Goal: Task Accomplishment & Management: Manage account settings

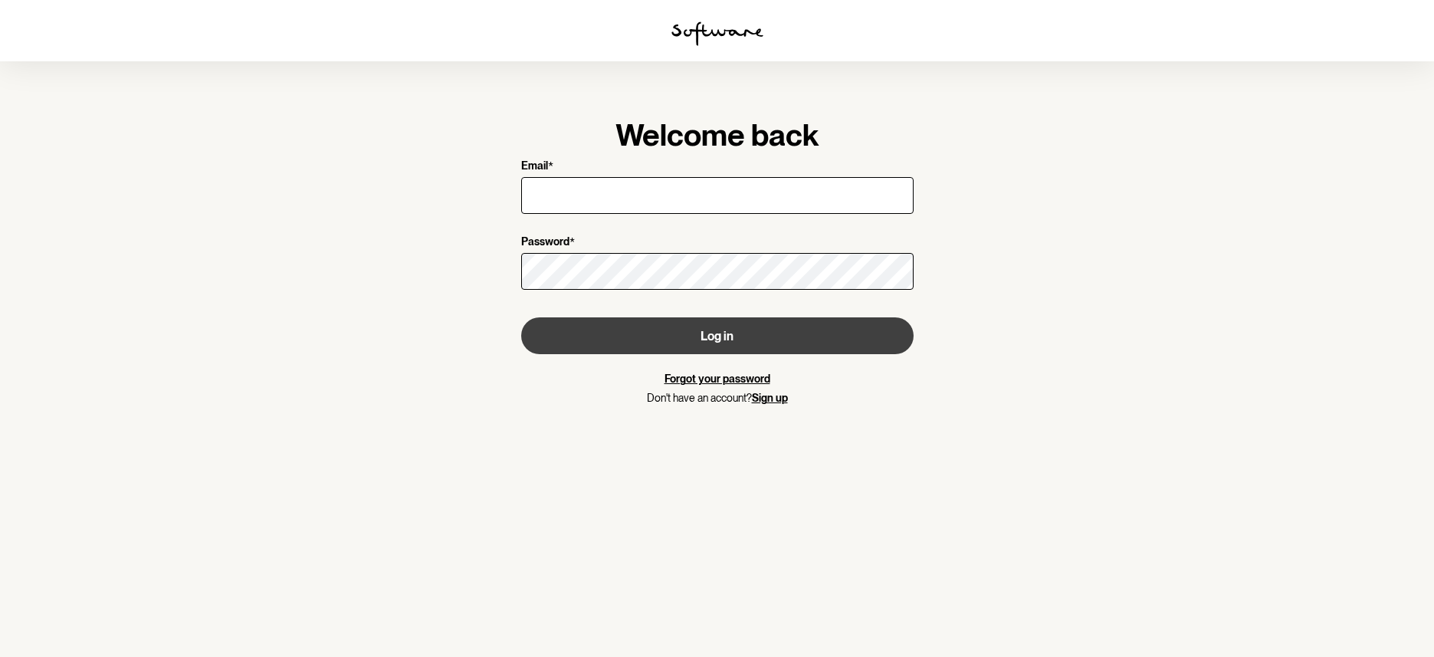
type input "[EMAIL_ADDRESS][DOMAIN_NAME]"
click at [716, 339] on button "Log in" at bounding box center [717, 335] width 392 height 37
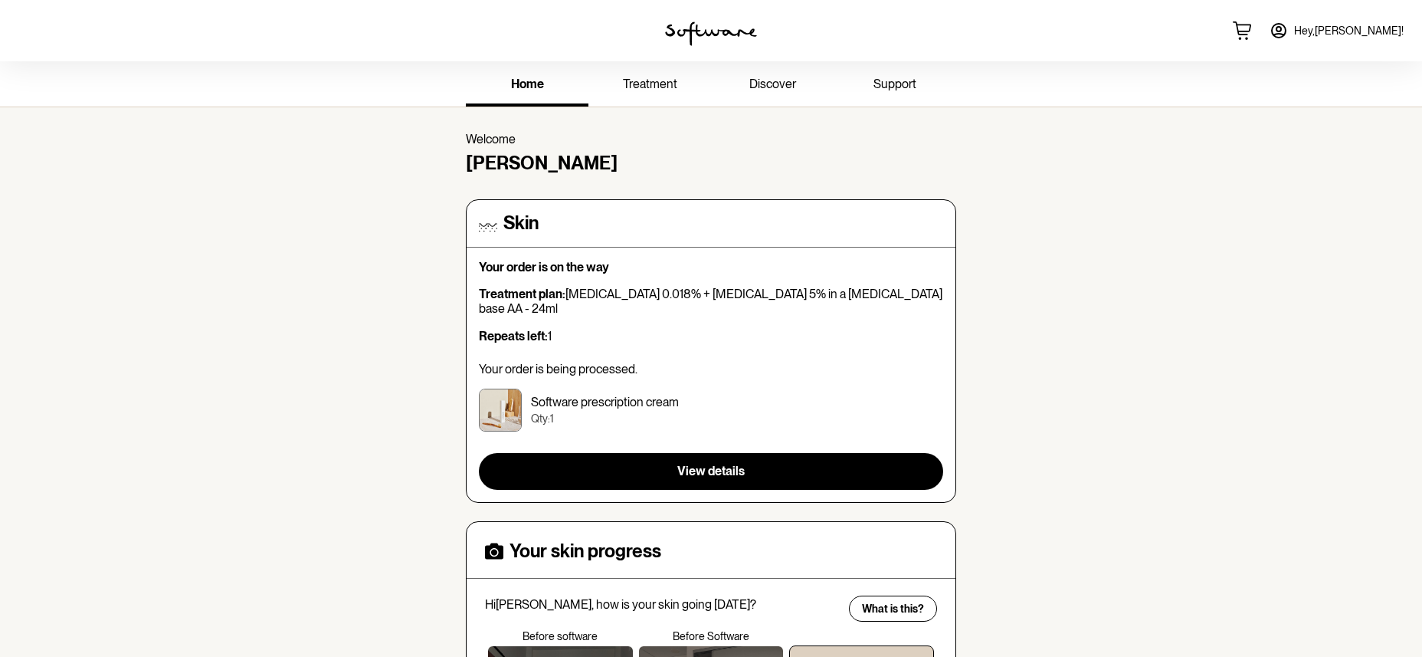
click at [1288, 32] on icon at bounding box center [1279, 30] width 18 height 18
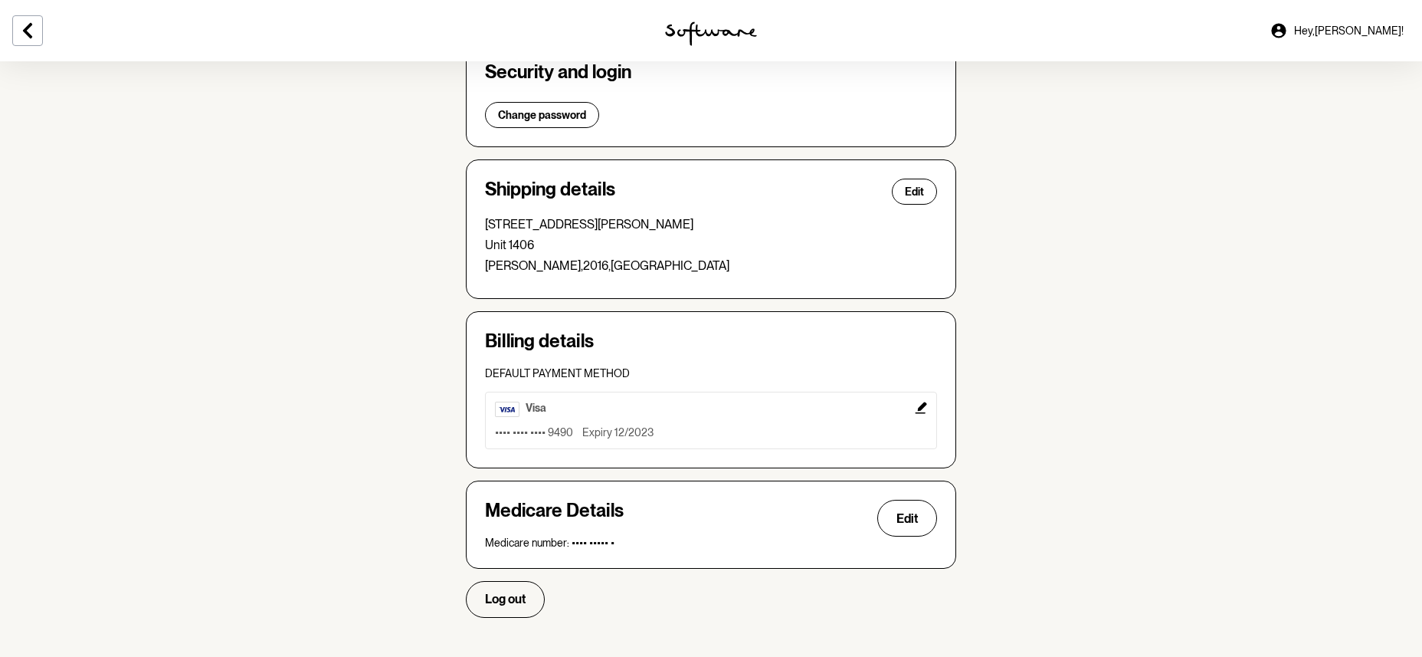
scroll to position [341, 0]
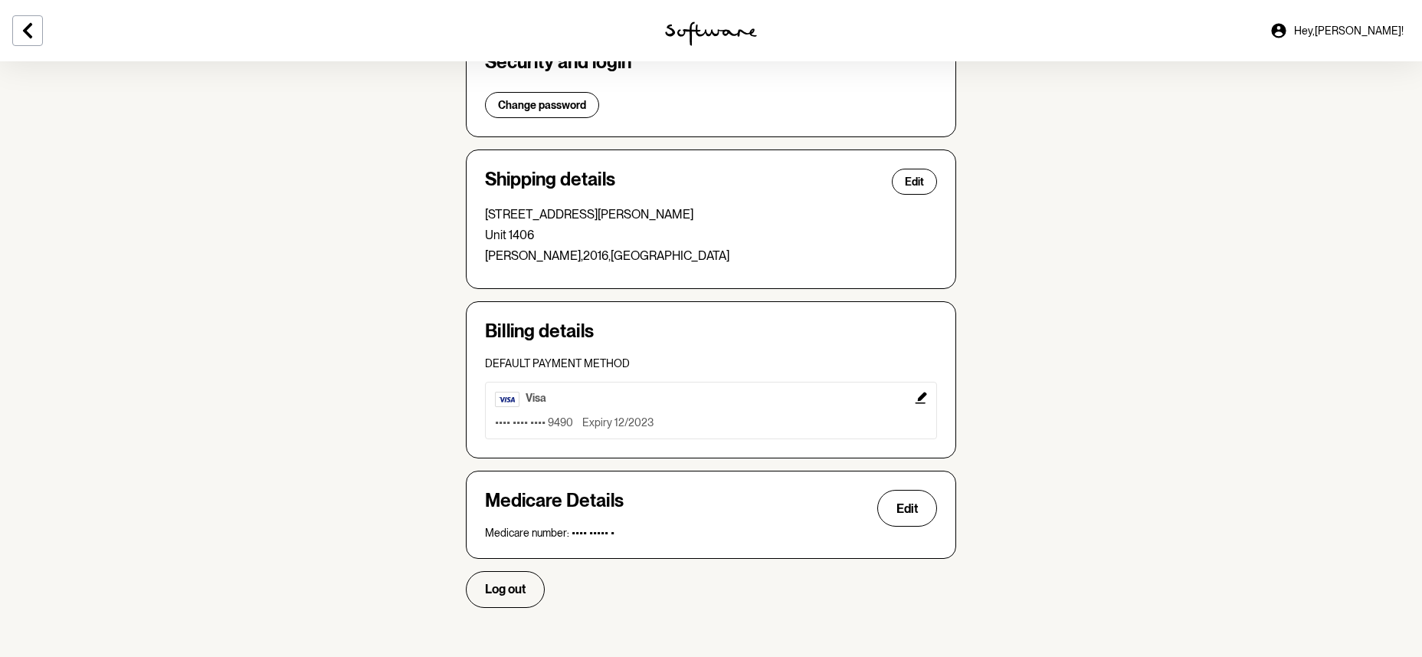
click at [921, 398] on icon "Edit" at bounding box center [920, 397] width 11 height 11
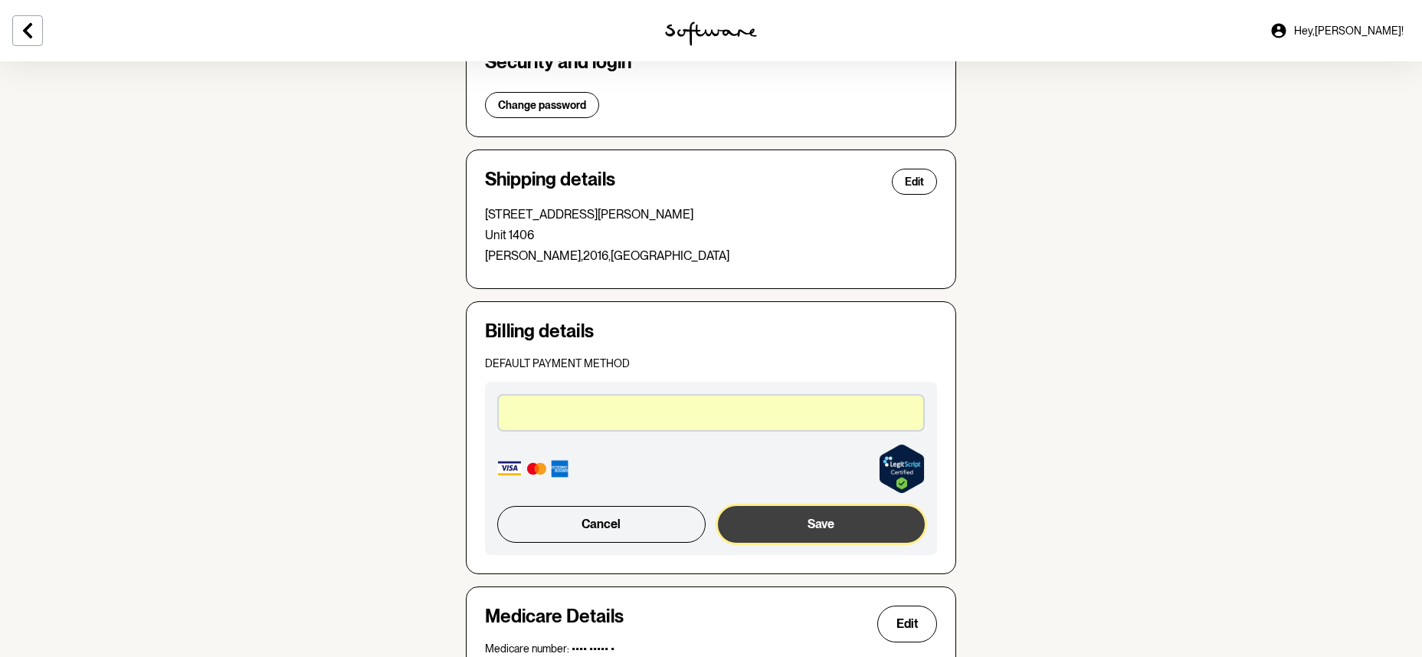
click at [785, 524] on button "Save" at bounding box center [821, 524] width 207 height 37
